Goal: Task Accomplishment & Management: Manage account settings

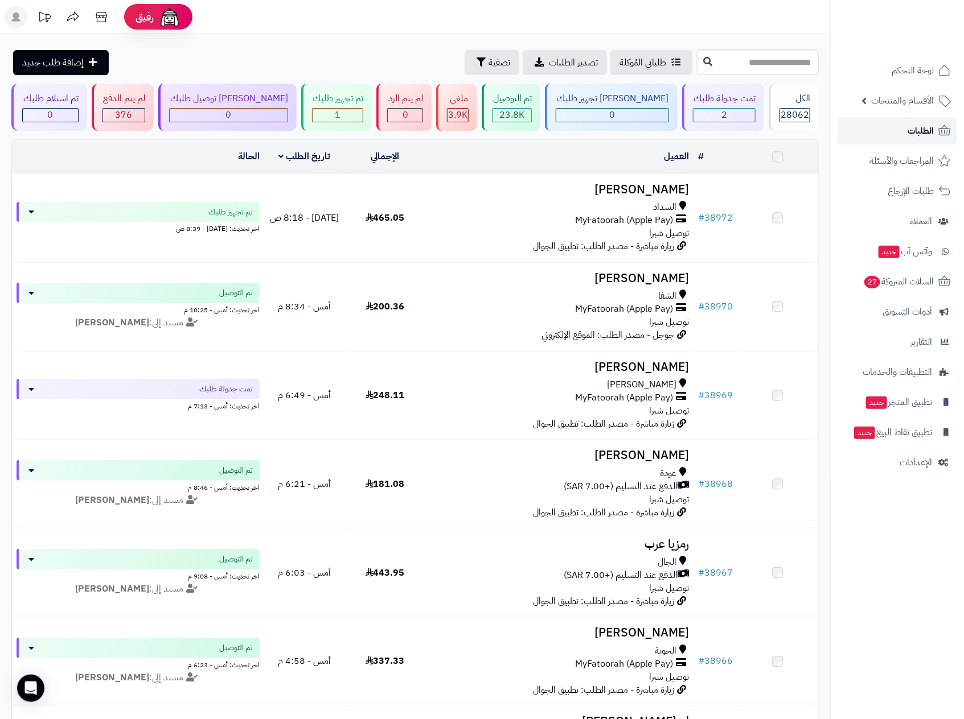
drag, startPoint x: 0, startPoint y: 0, endPoint x: 923, endPoint y: 128, distance: 931.4
click at [923, 128] on span "الطلبات" at bounding box center [920, 131] width 26 height 16
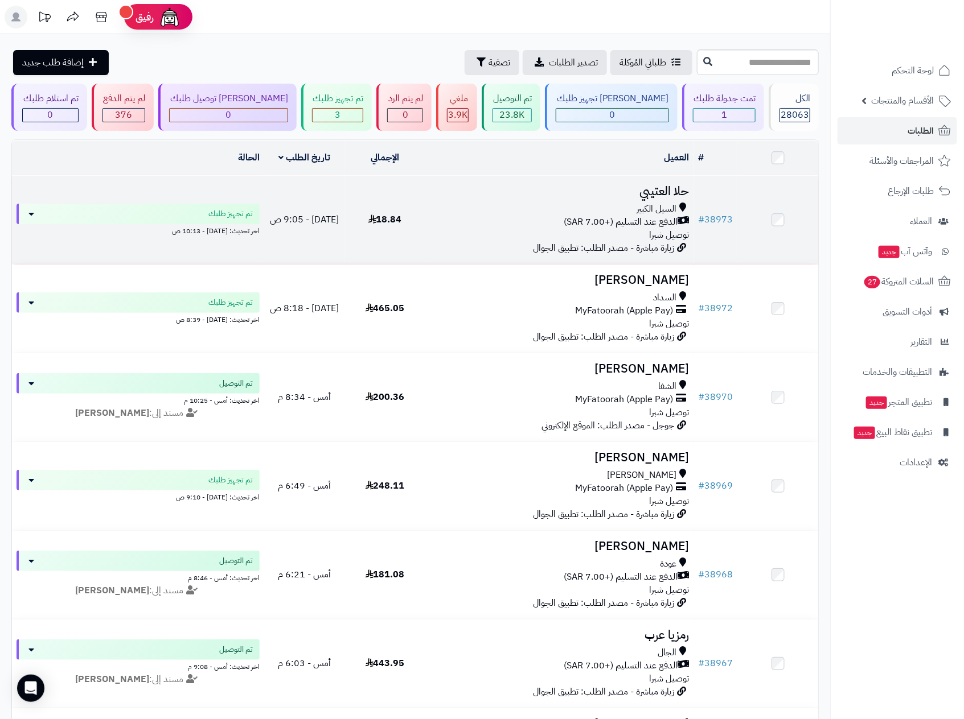
click at [633, 216] on span "الدفع عند التسليم (+7.00 SAR)" at bounding box center [620, 222] width 114 height 13
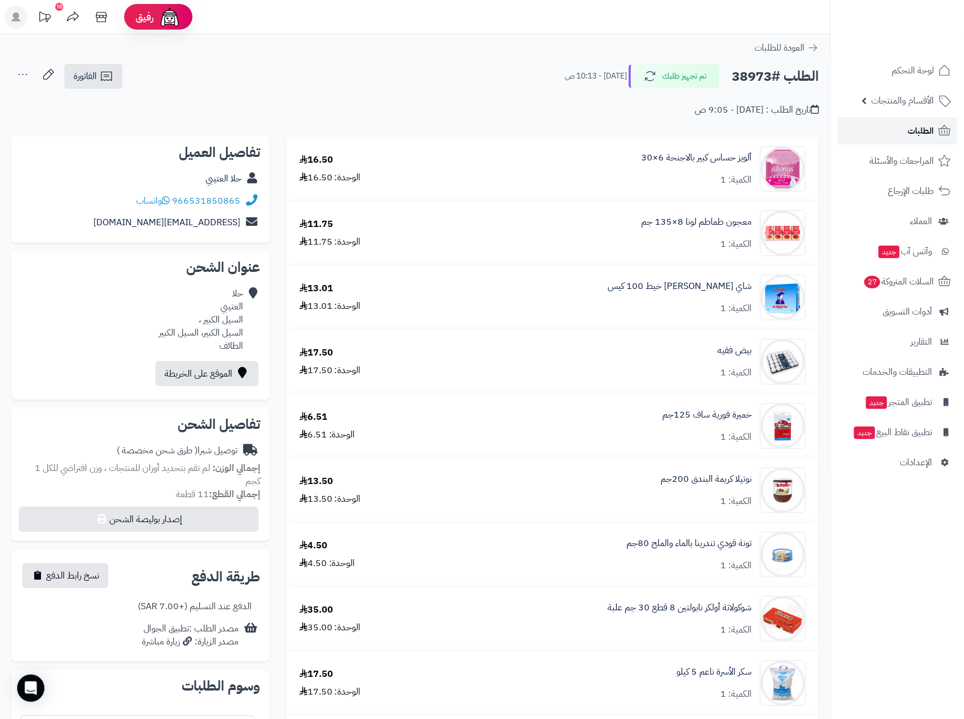
click at [912, 129] on span "الطلبات" at bounding box center [920, 131] width 26 height 16
